Goal: Task Accomplishment & Management: Manage account settings

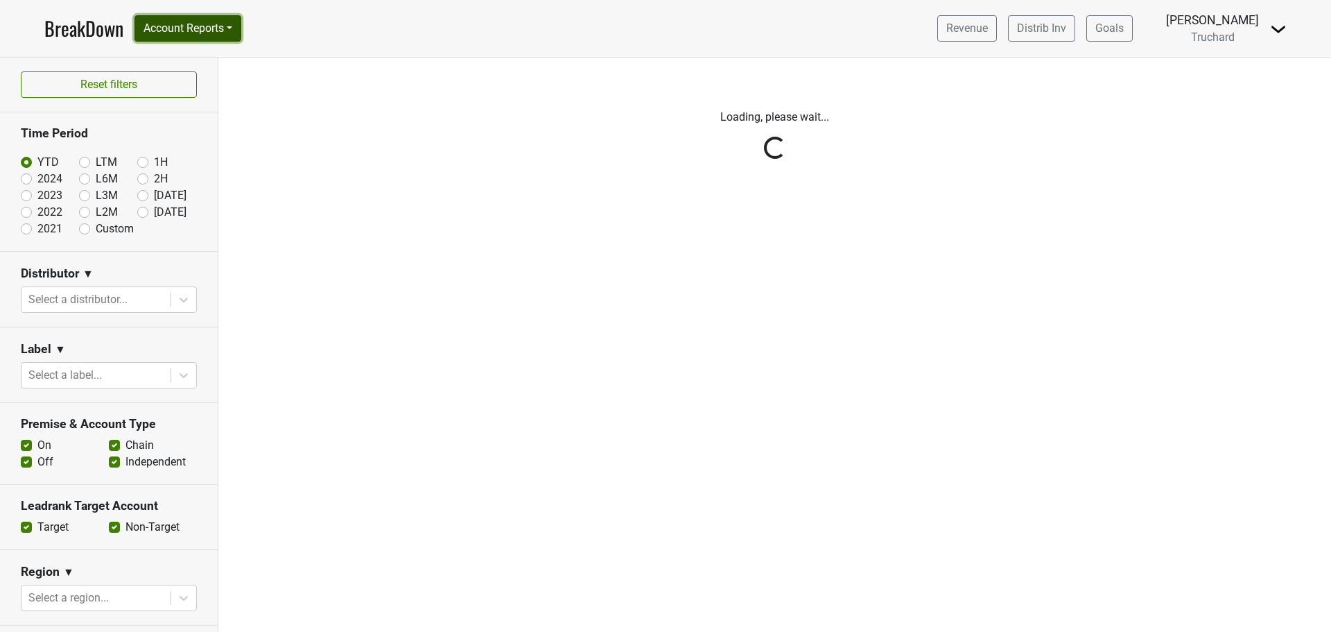
click at [190, 18] on button "Account Reports" at bounding box center [187, 28] width 107 height 26
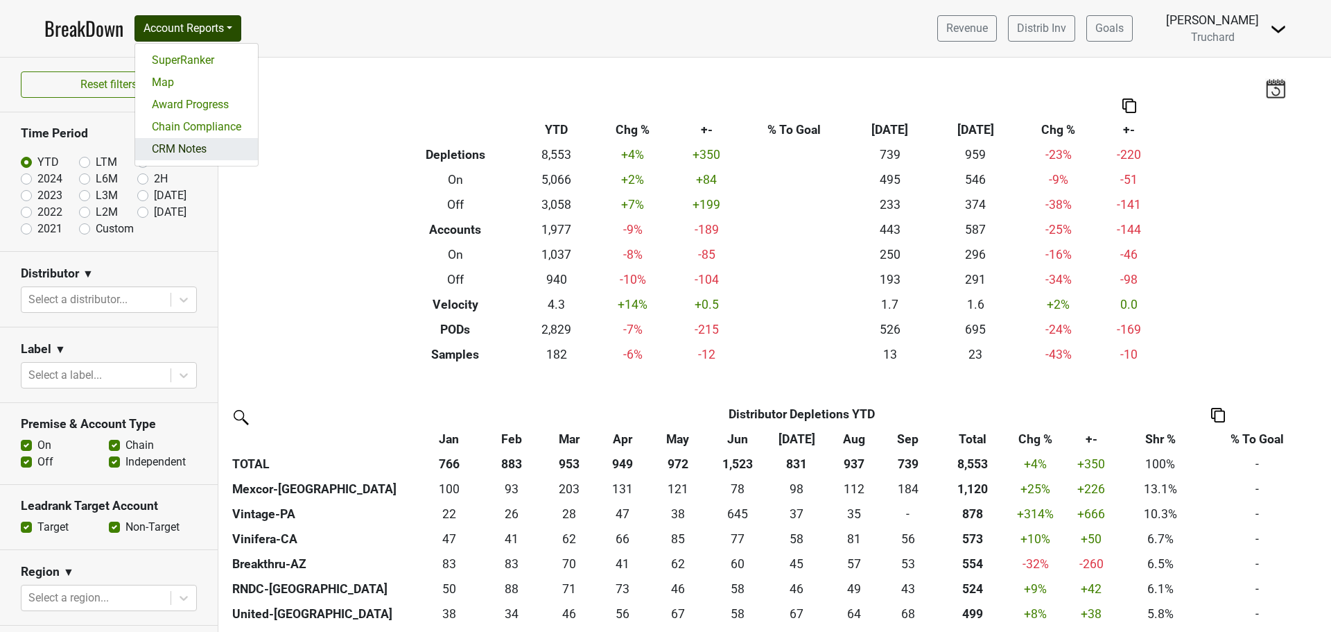
click at [214, 153] on link "CRM Notes" at bounding box center [196, 149] width 123 height 22
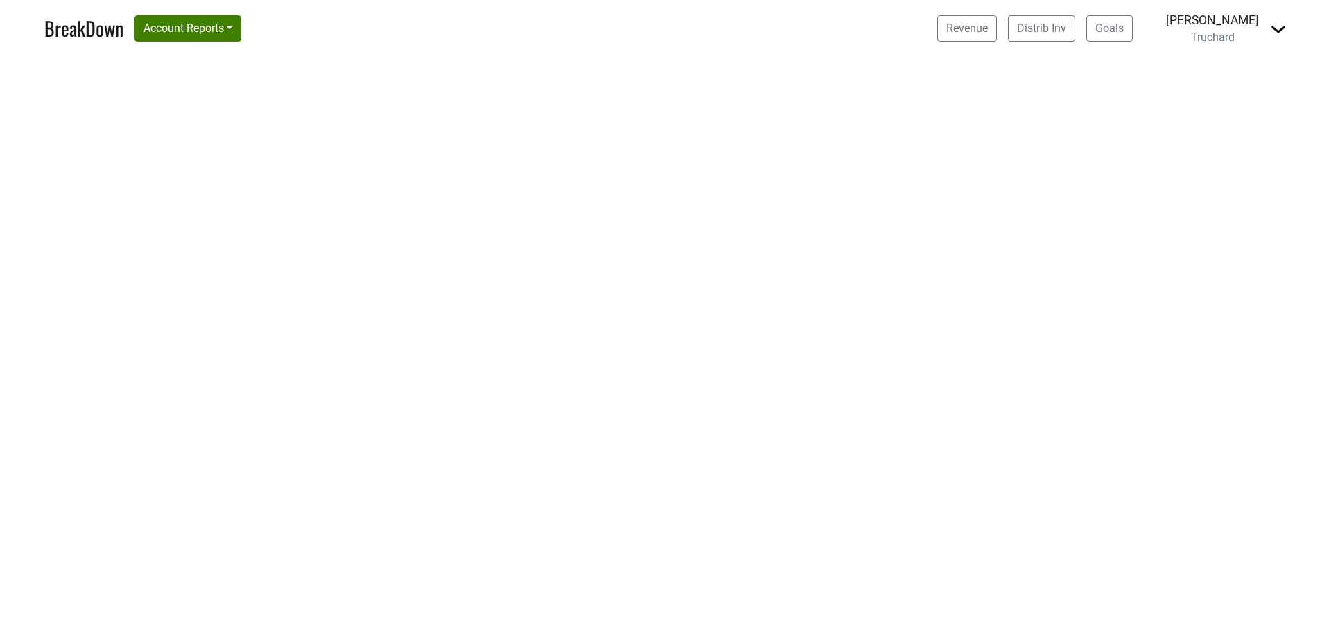
select select "CA"
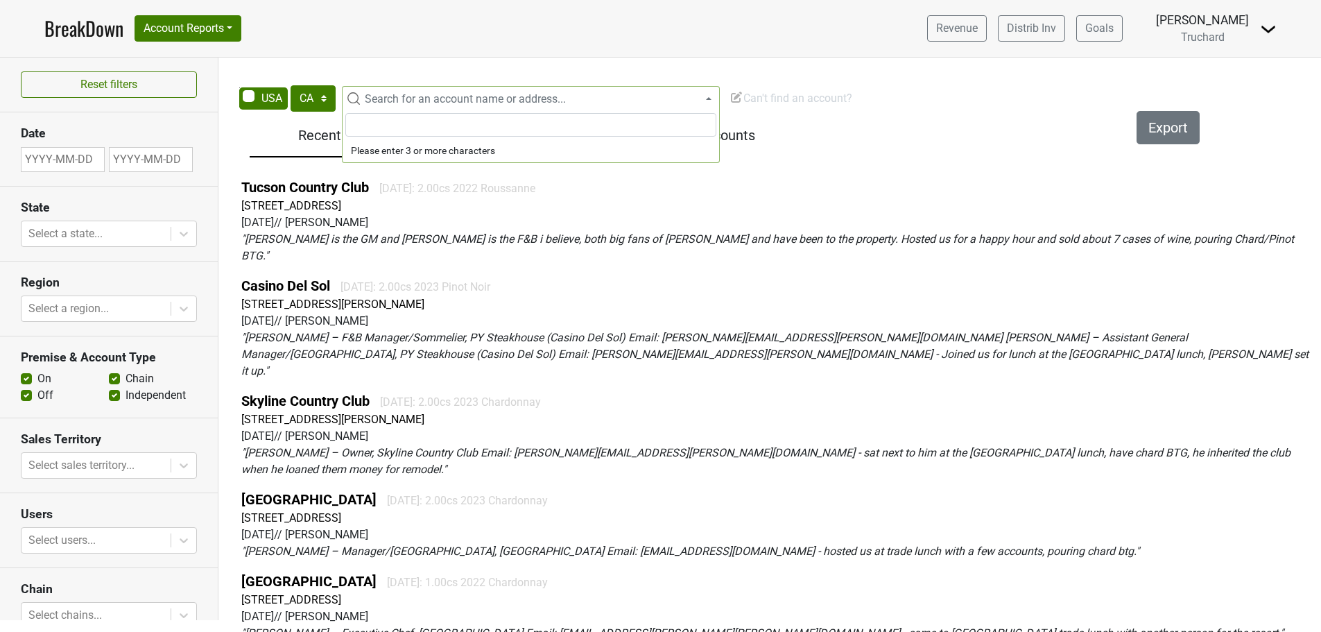
click at [386, 101] on span "Search for an account name or address..." at bounding box center [465, 98] width 201 height 13
type input "vini"
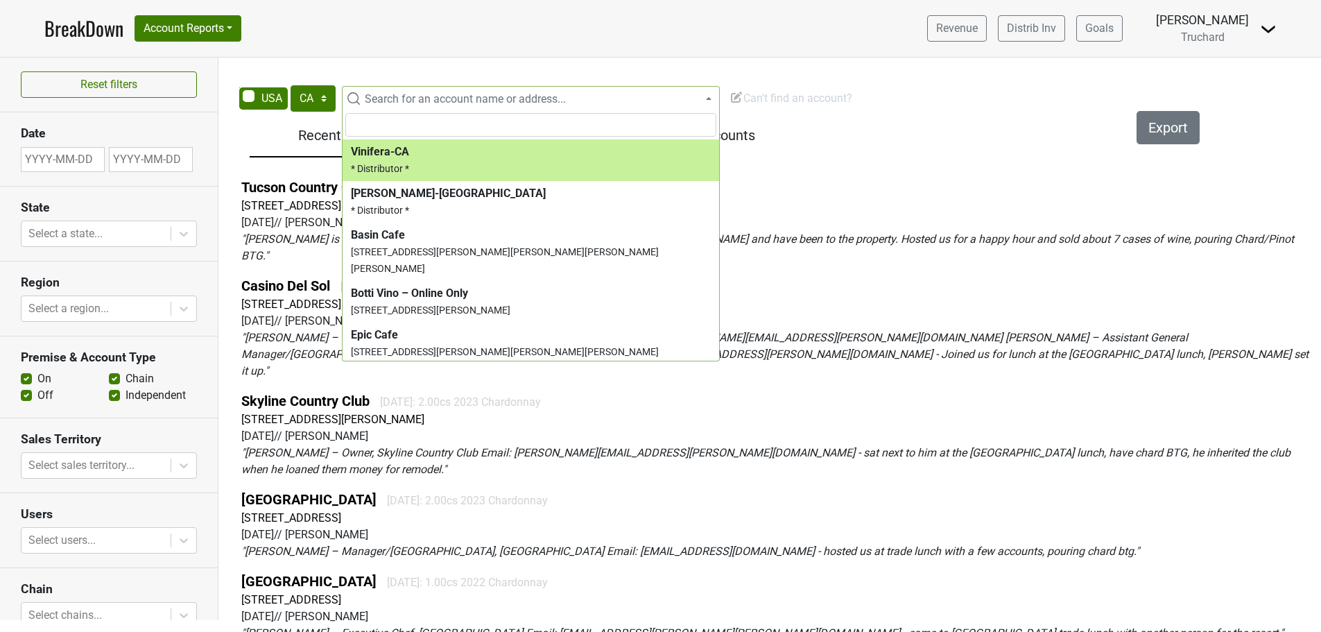
select select "123860908"
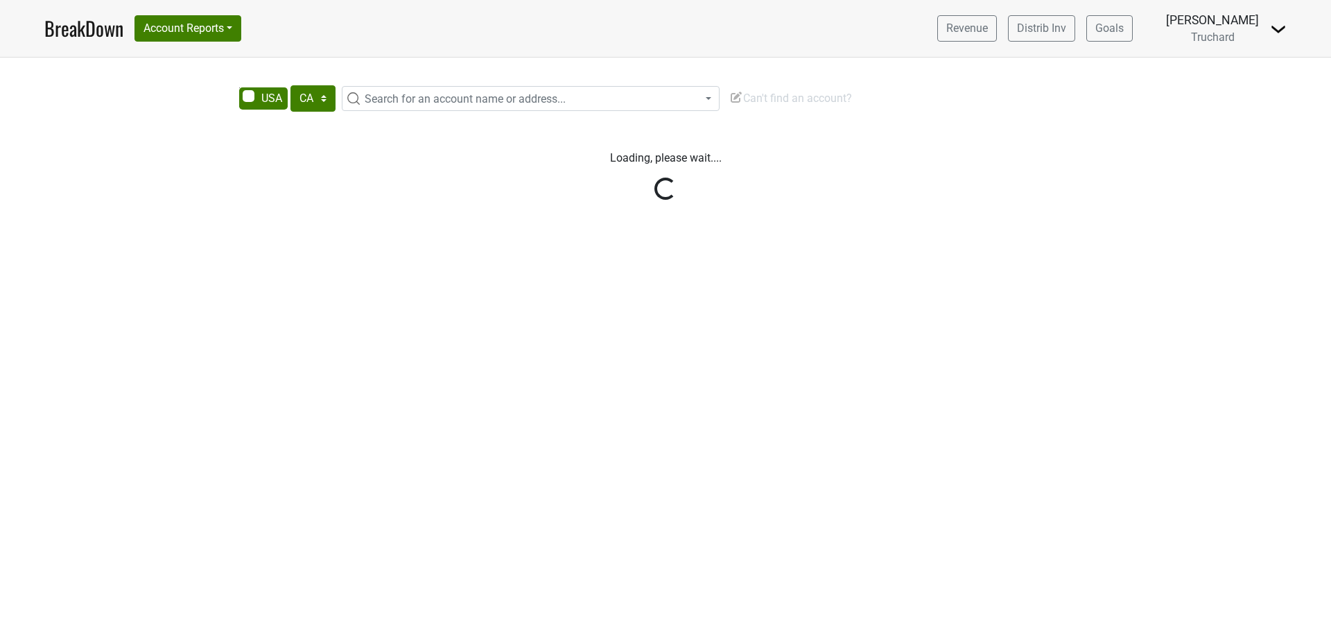
select select "CA"
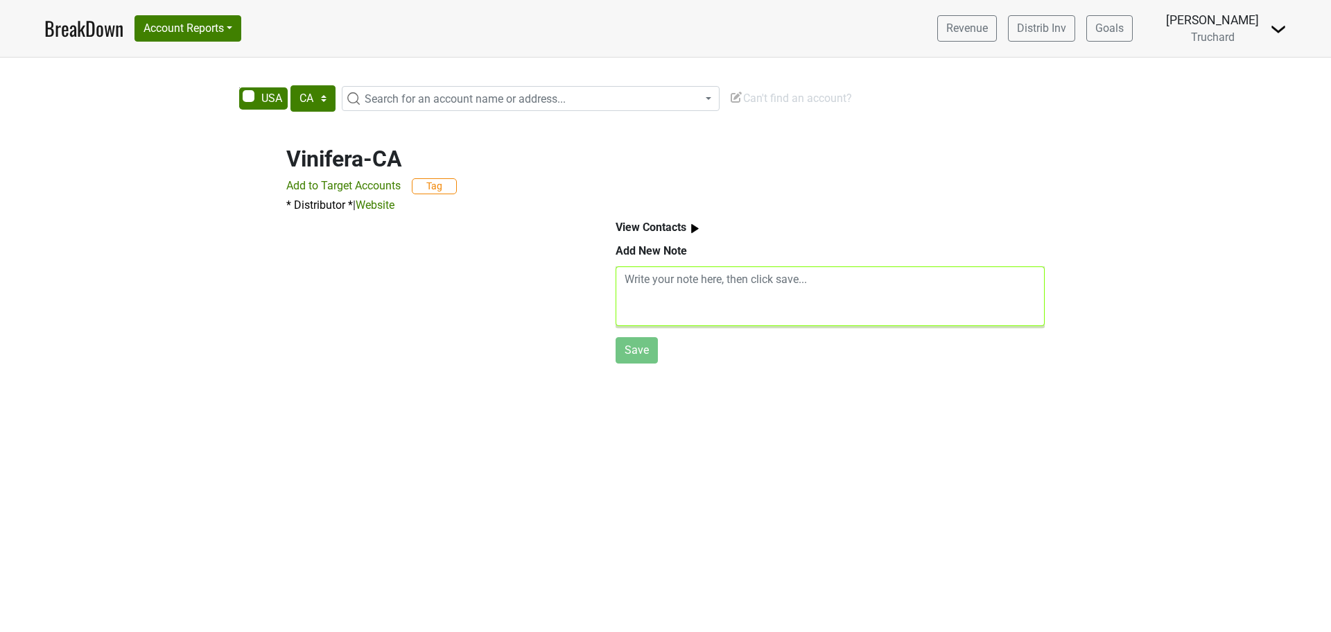
click at [713, 293] on textarea at bounding box center [830, 296] width 429 height 60
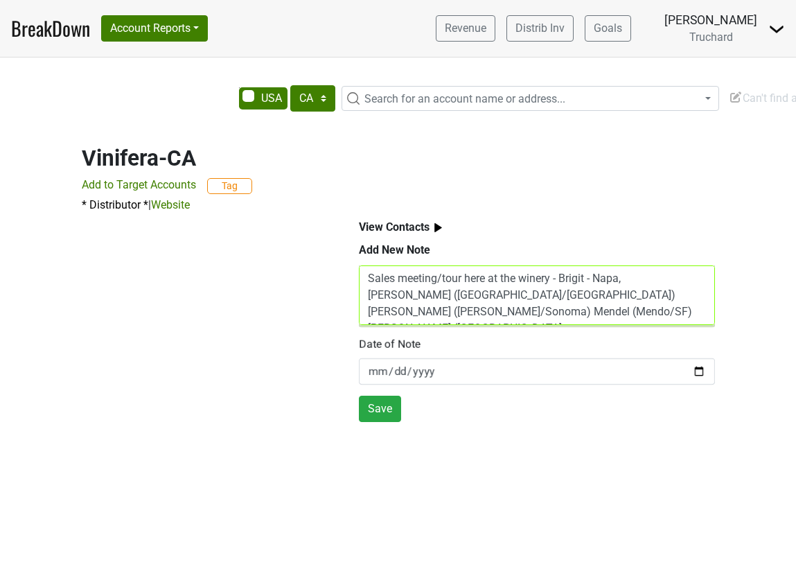
scroll to position [11, 0]
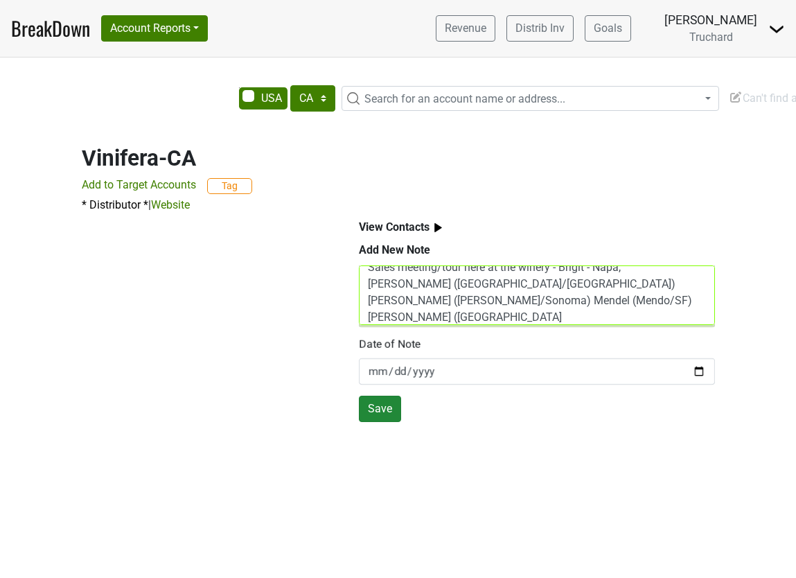
type textarea "Sales meeting/tour here at the winery - Brigit - Napa, Kristen Holllowaty (East…"
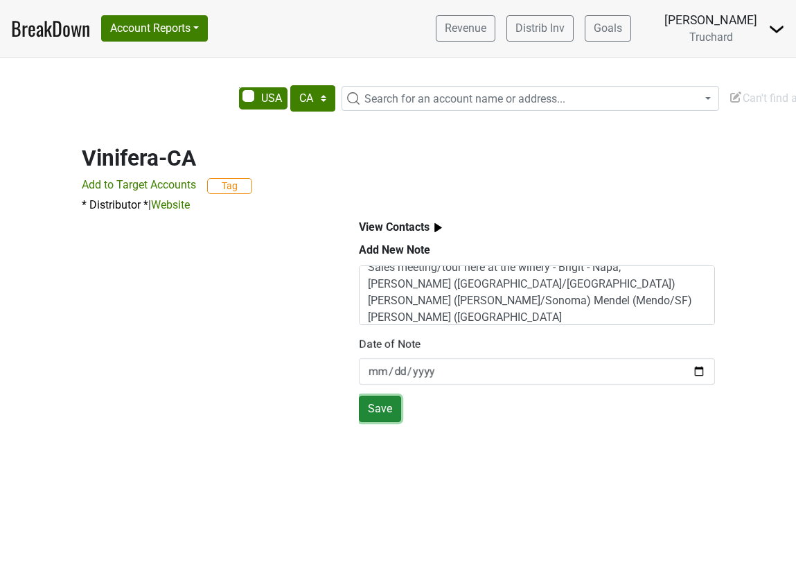
click at [381, 410] on button "Save" at bounding box center [380, 409] width 42 height 26
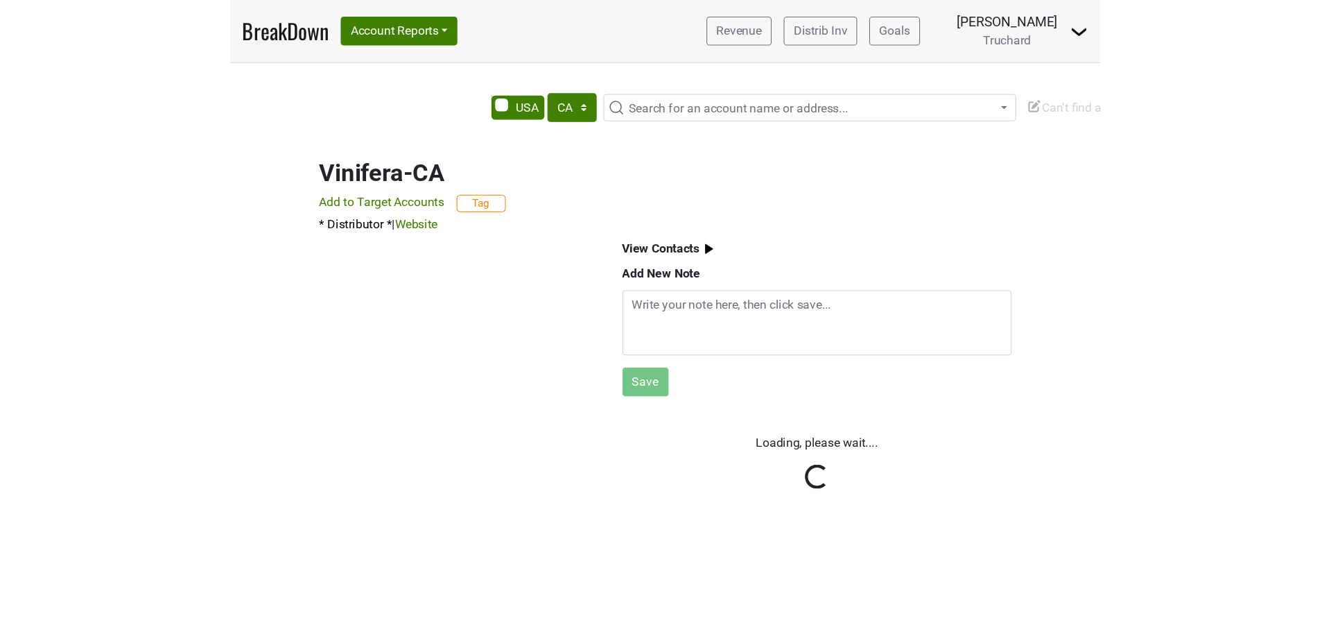
scroll to position [0, 0]
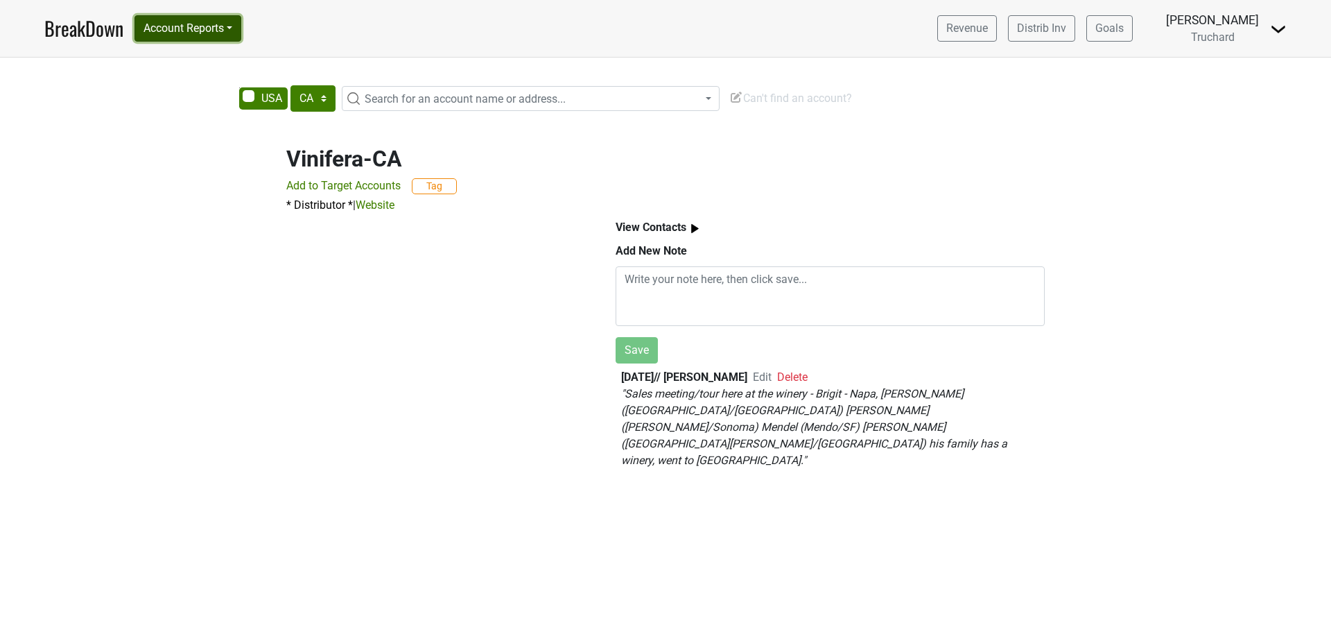
click at [190, 24] on button "Account Reports" at bounding box center [187, 28] width 107 height 26
click at [216, 59] on link "SuperRanker" at bounding box center [196, 60] width 123 height 22
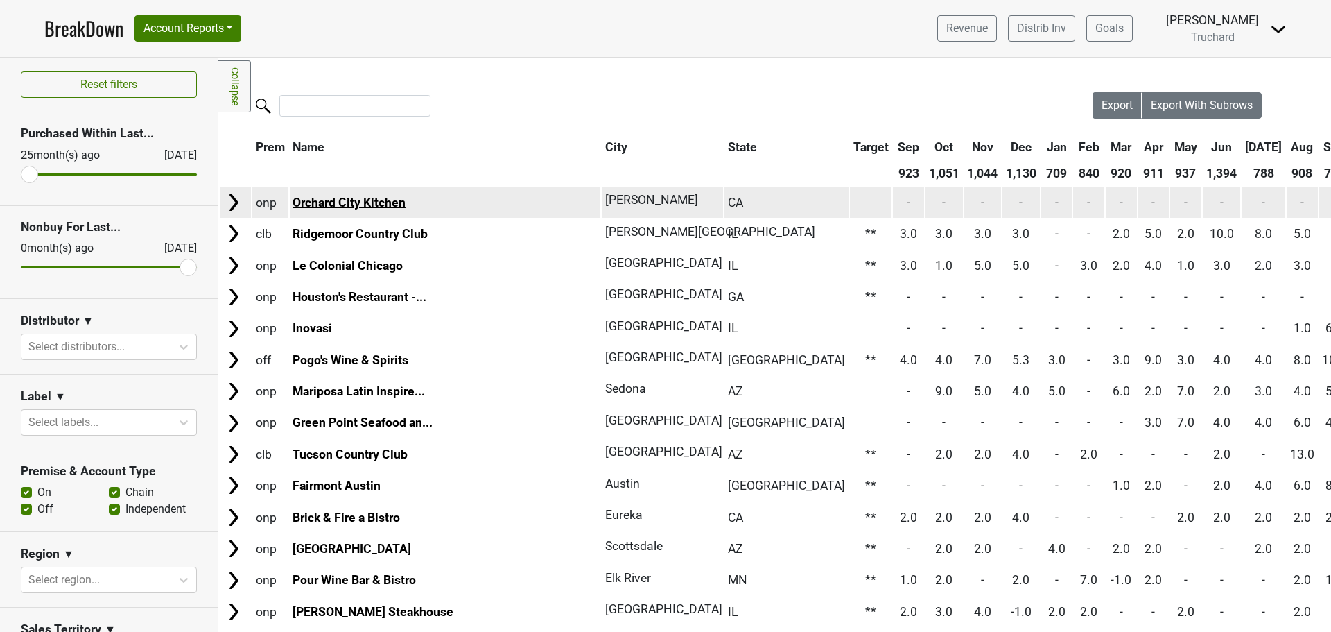
click at [363, 201] on link "Orchard City Kitchen" at bounding box center [349, 202] width 113 height 14
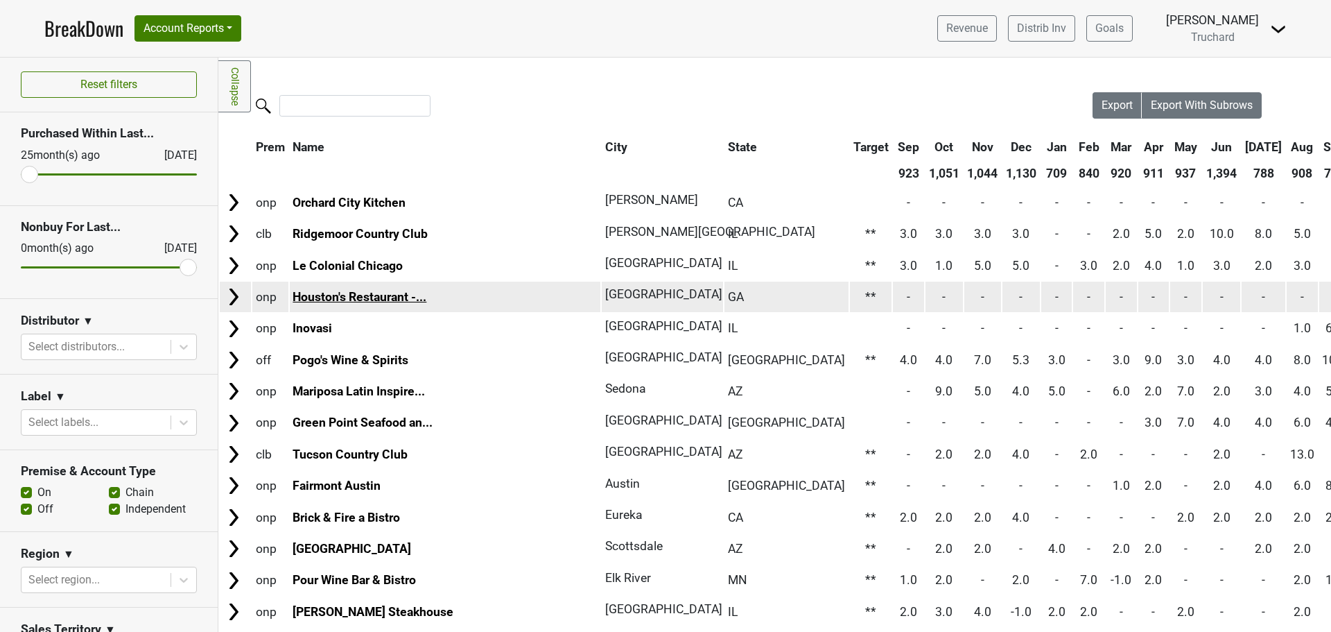
click at [369, 295] on link "Houston's Restaurant -..." at bounding box center [360, 297] width 134 height 14
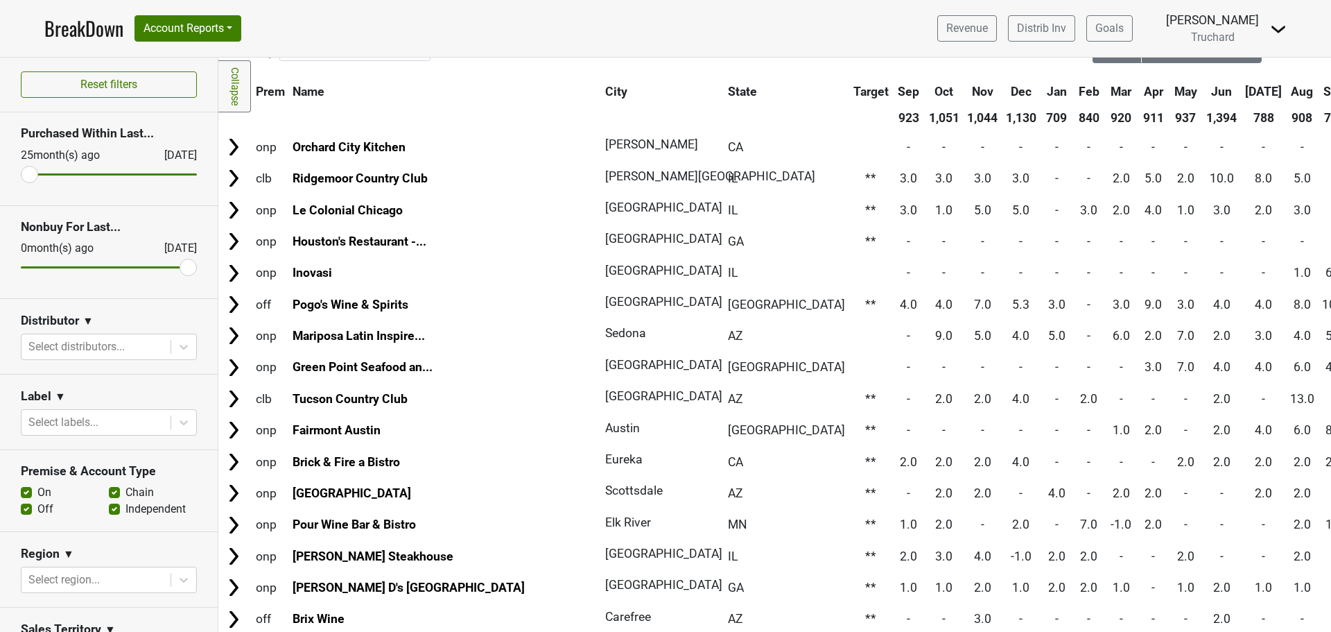
scroll to position [139, 0]
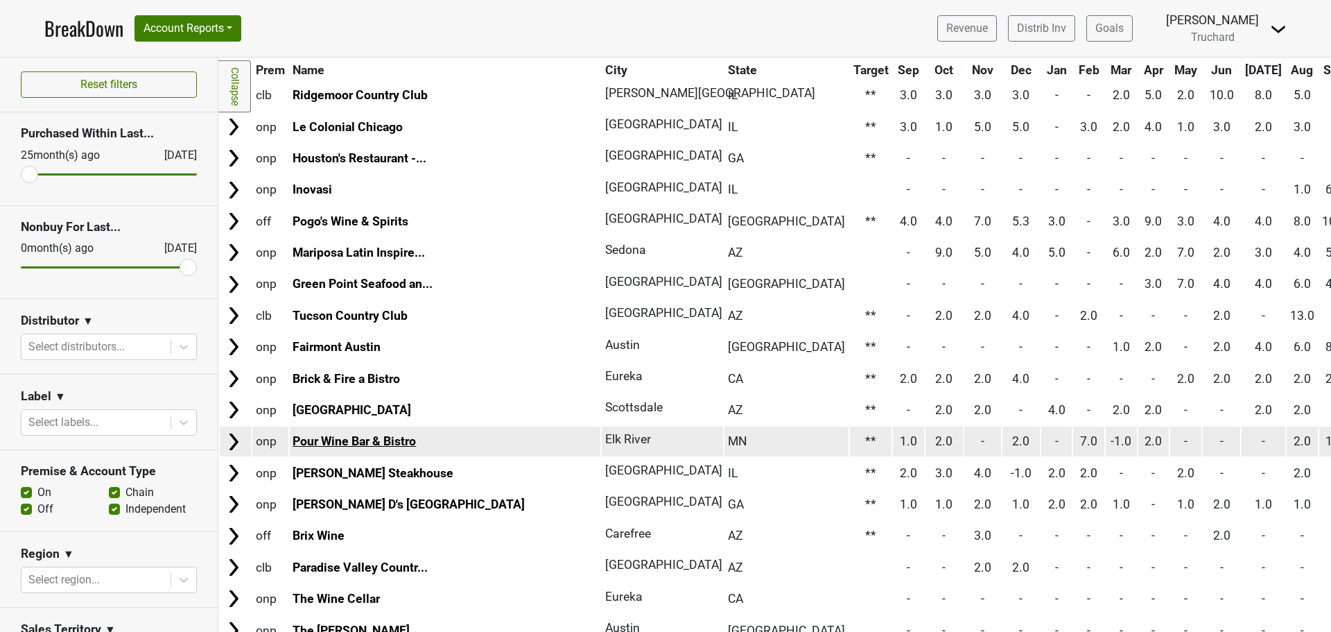
click at [390, 442] on link "Pour Wine Bar & Bistro" at bounding box center [354, 441] width 123 height 14
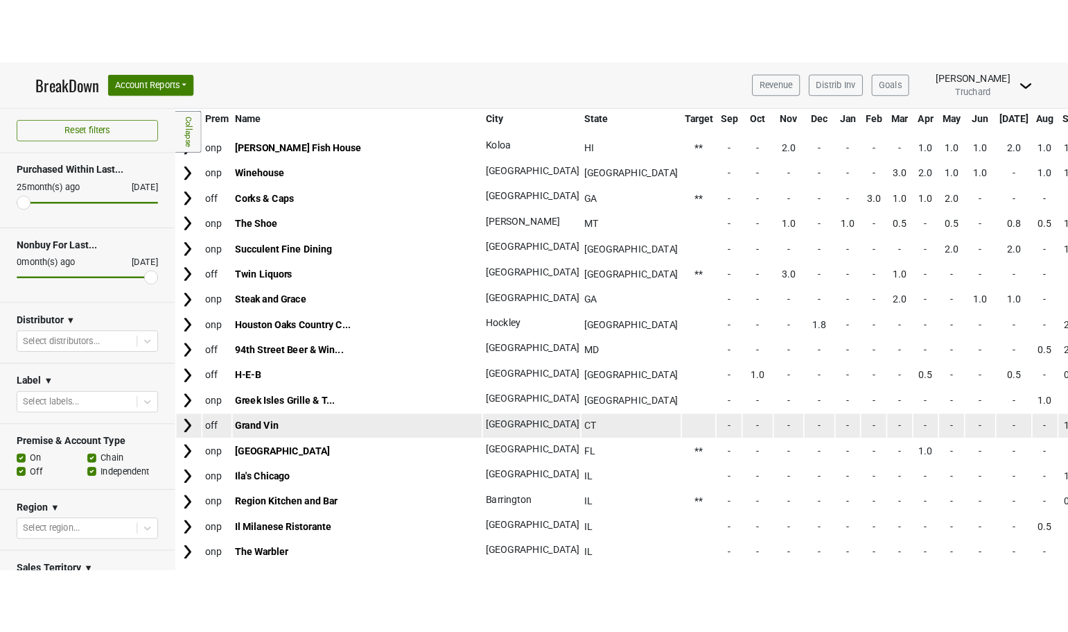
scroll to position [1109, 0]
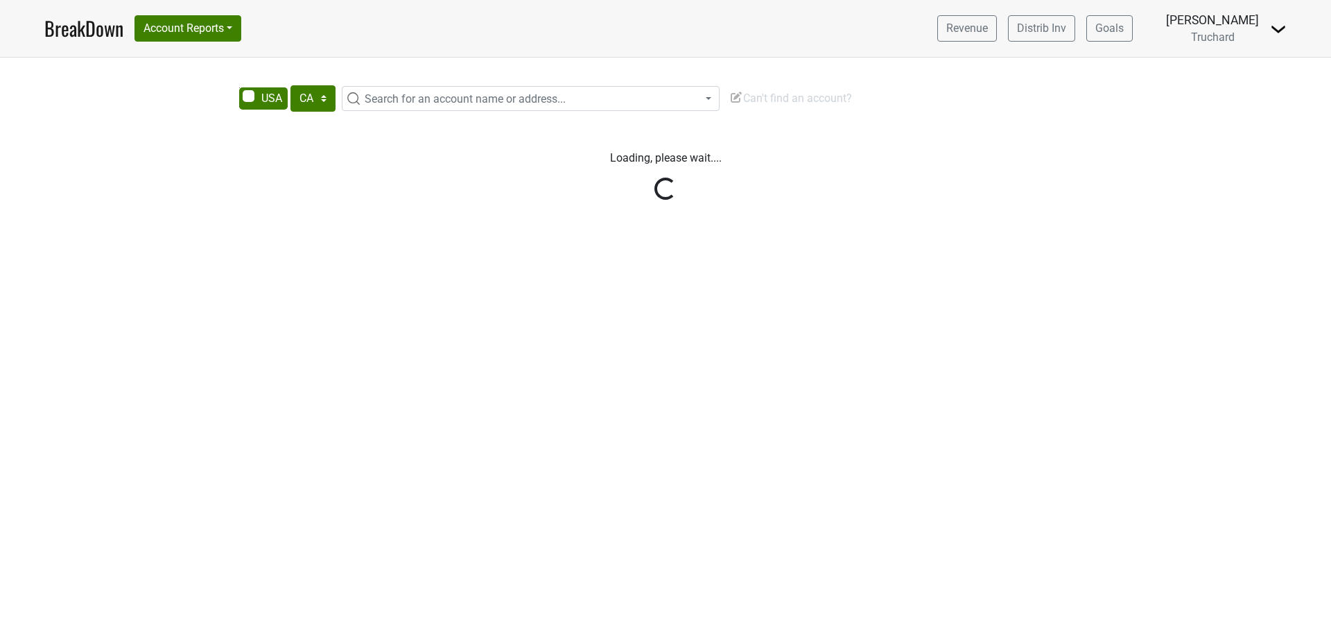
select select "CA"
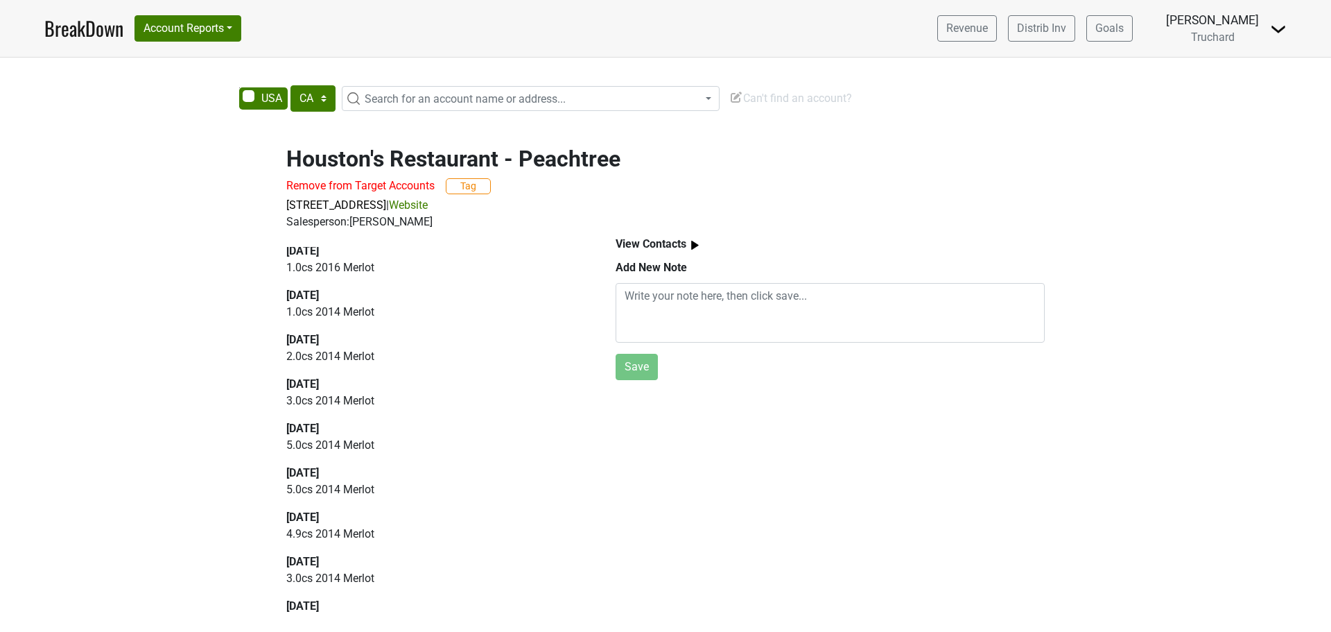
scroll to position [139, 0]
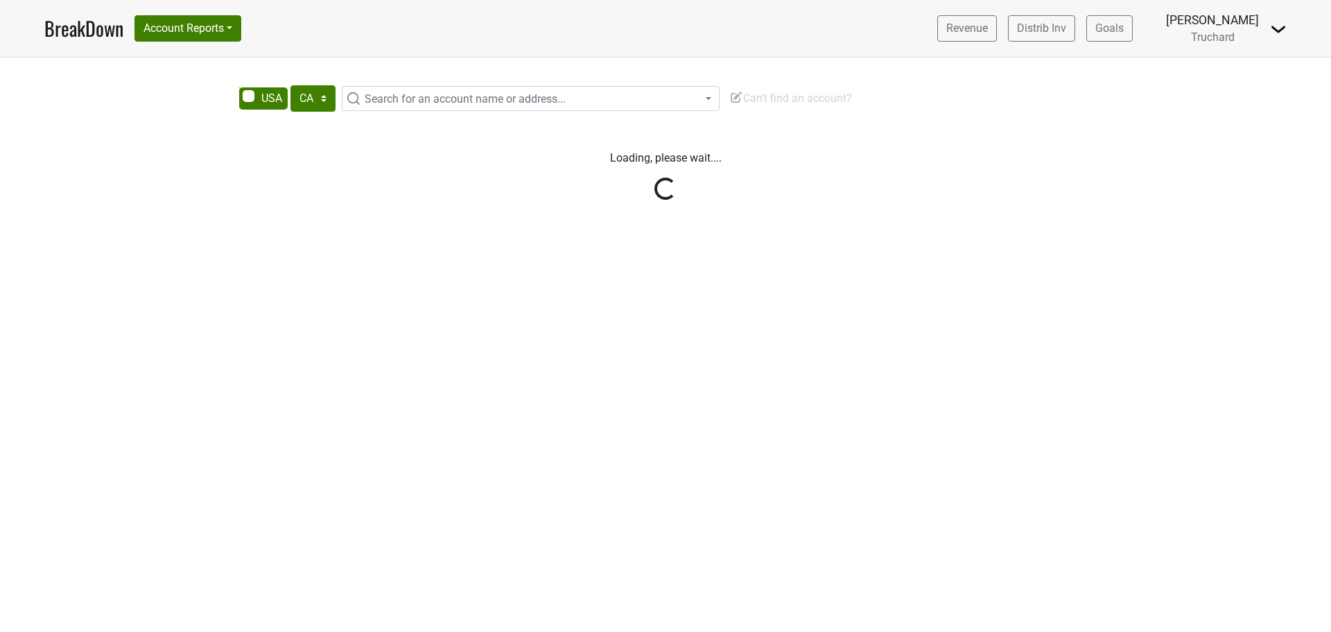
select select "CA"
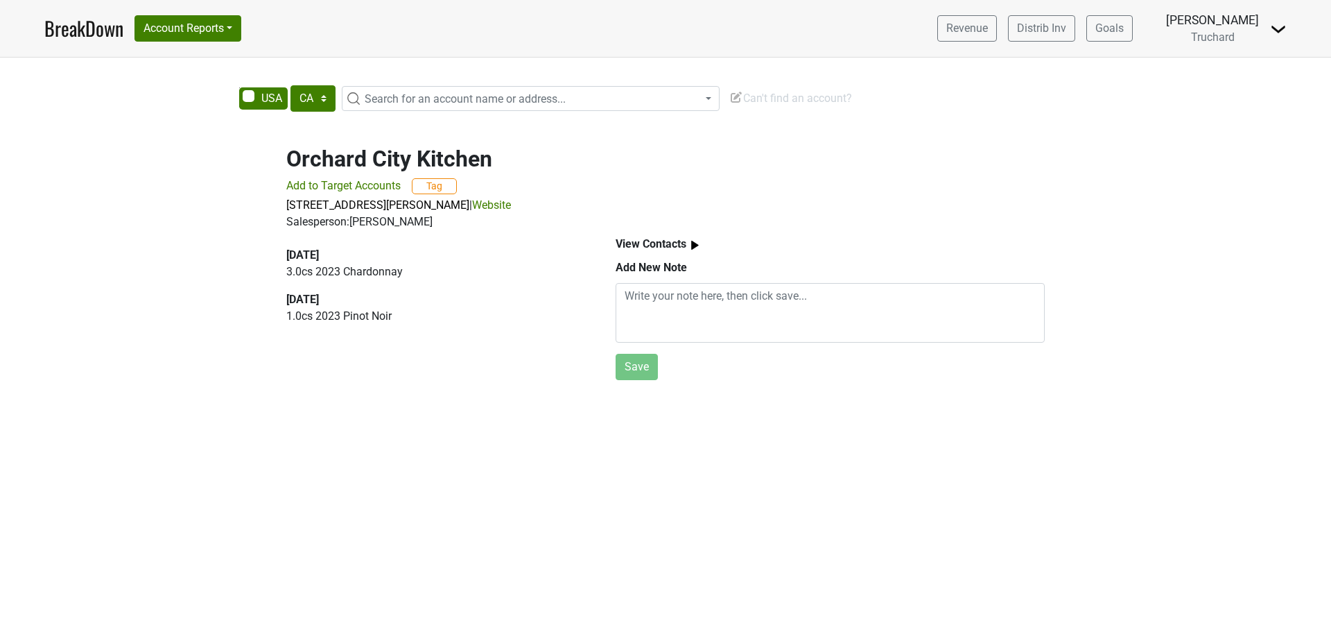
select select "CA"
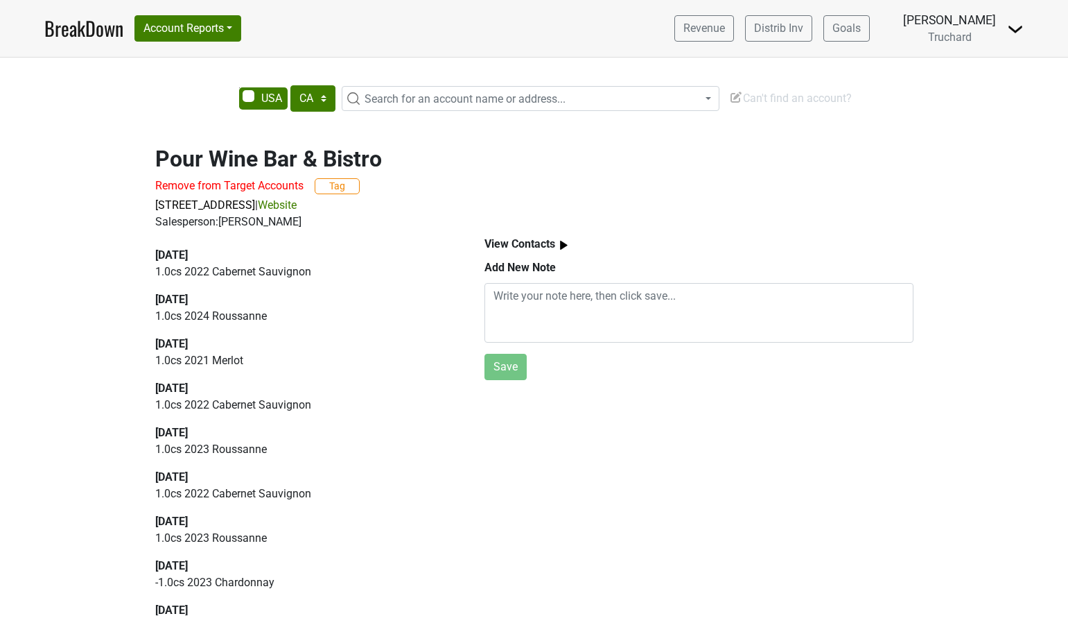
select select "CA"
